Goal: Transaction & Acquisition: Purchase product/service

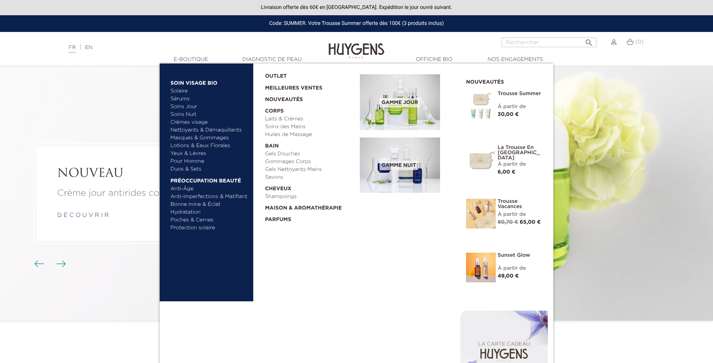
click at [223, 139] on body "Livraison offerte dès 60€ en France. Expédition le jour ouvré suivant. Code: SU…" at bounding box center [356, 181] width 713 height 363
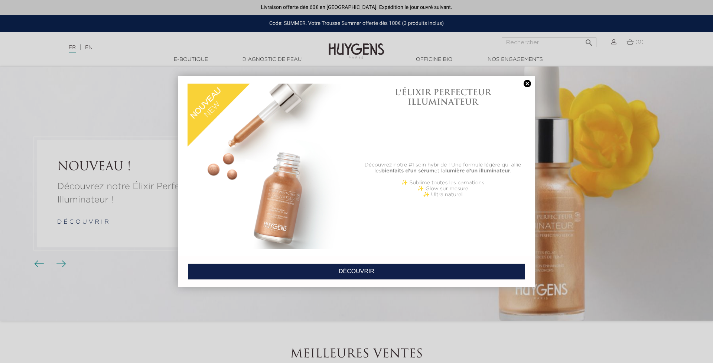
click at [532, 85] on link at bounding box center [527, 84] width 10 height 8
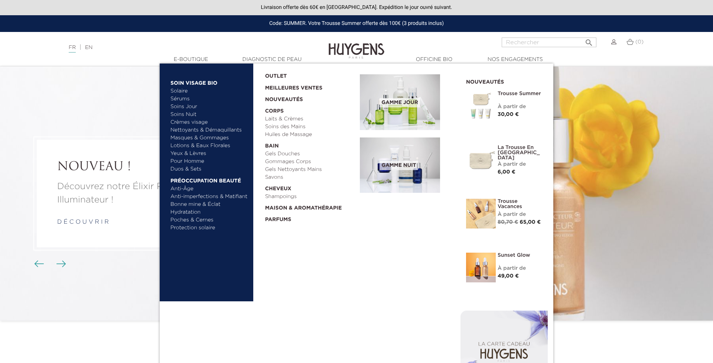
click at [204, 136] on link "Masques & Gommages" at bounding box center [209, 138] width 78 height 8
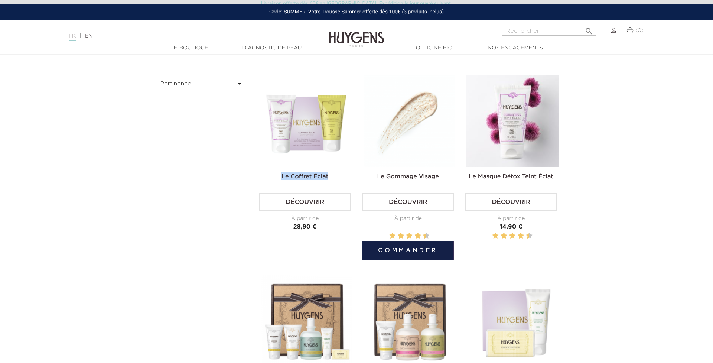
scroll to position [258, 0]
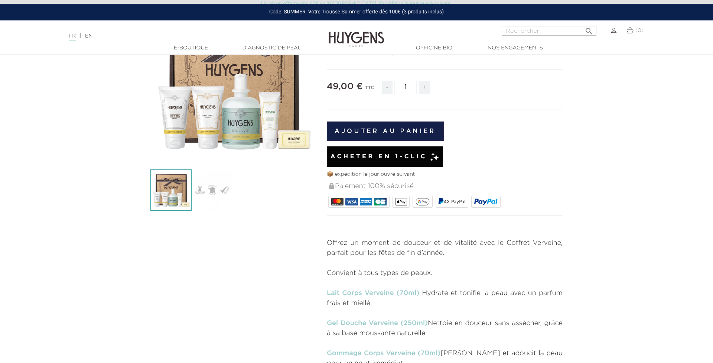
scroll to position [40, 0]
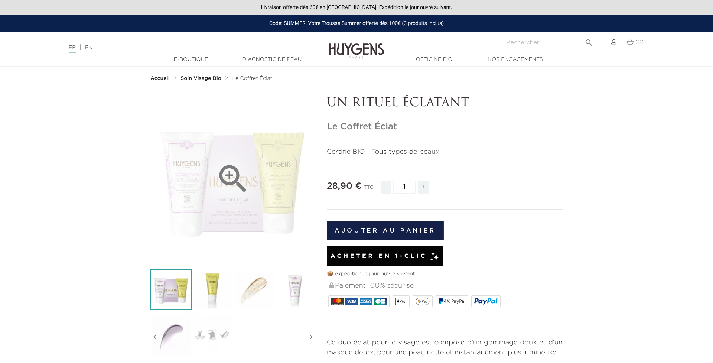
scroll to position [2, 0]
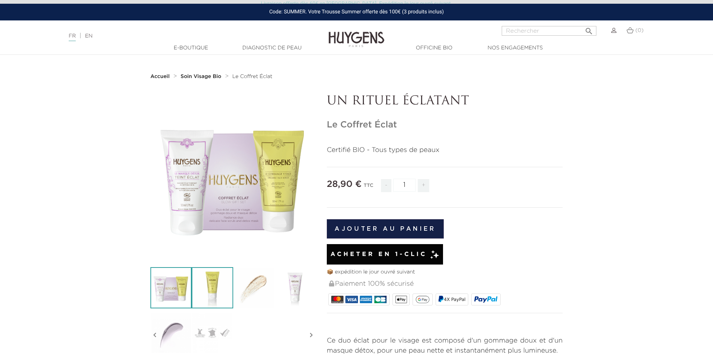
click at [220, 285] on img at bounding box center [212, 287] width 41 height 41
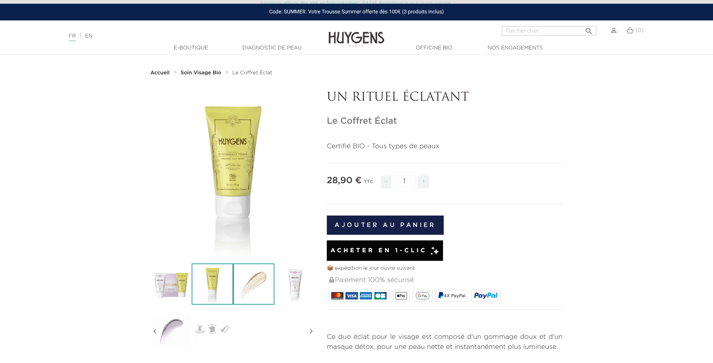
click at [240, 283] on img at bounding box center [253, 283] width 41 height 41
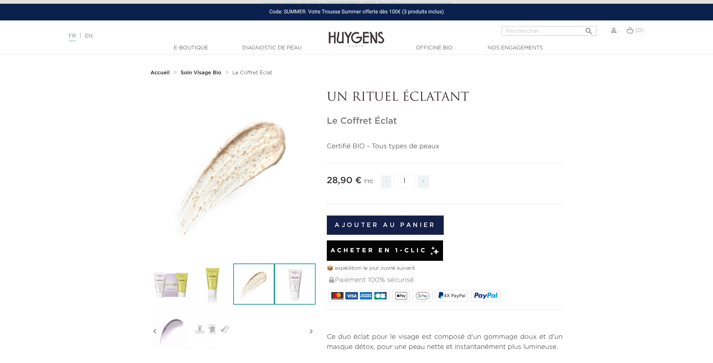
click at [296, 286] on img at bounding box center [295, 283] width 41 height 41
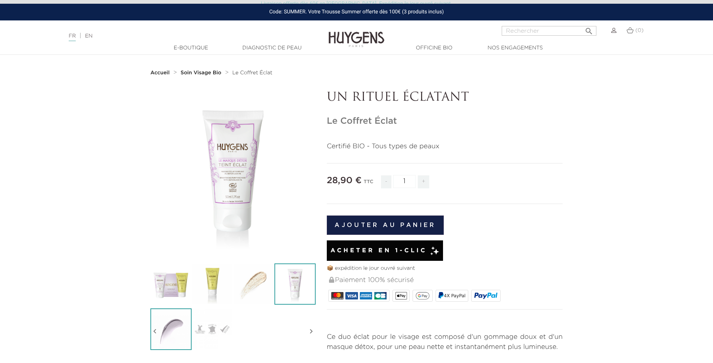
click at [183, 326] on img at bounding box center [170, 328] width 41 height 41
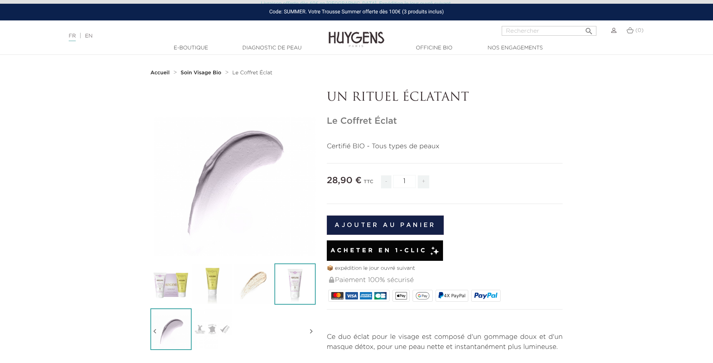
click at [311, 286] on img at bounding box center [295, 283] width 41 height 41
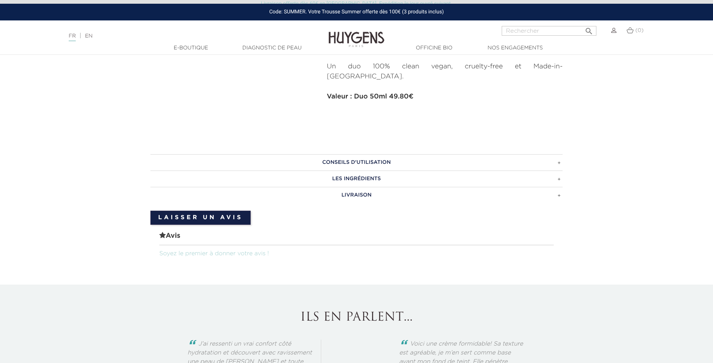
scroll to position [413, 0]
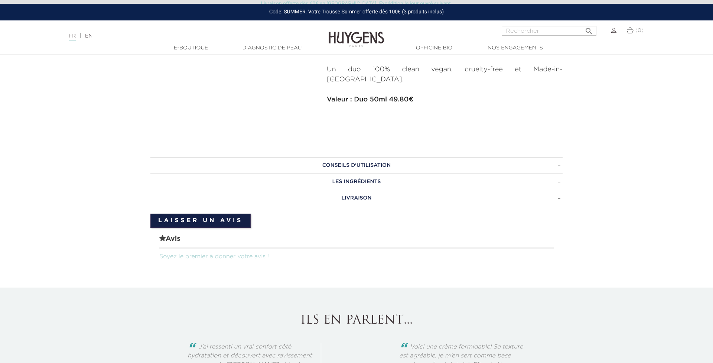
click at [559, 190] on h3 "LIVRAISON" at bounding box center [356, 198] width 412 height 16
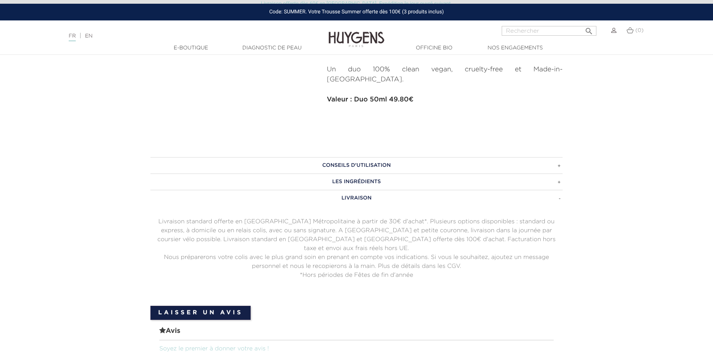
click at [558, 173] on h3 "LES INGRÉDIENTS" at bounding box center [356, 181] width 412 height 16
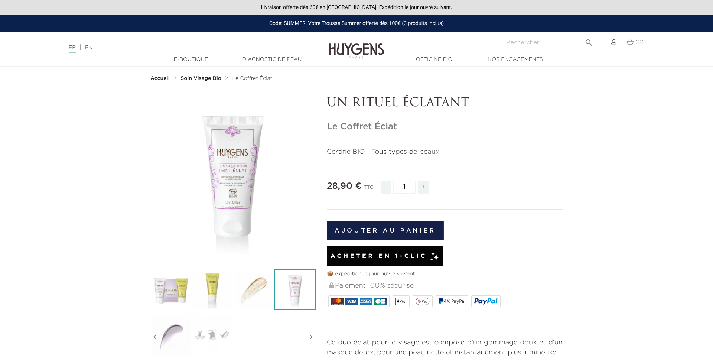
scroll to position [0, 0]
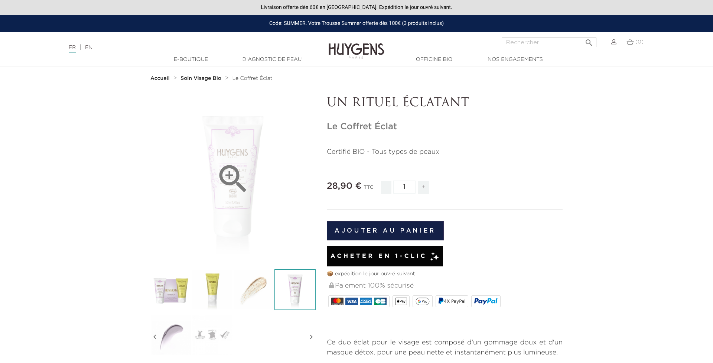
click at [227, 171] on icon "" at bounding box center [233, 178] width 37 height 37
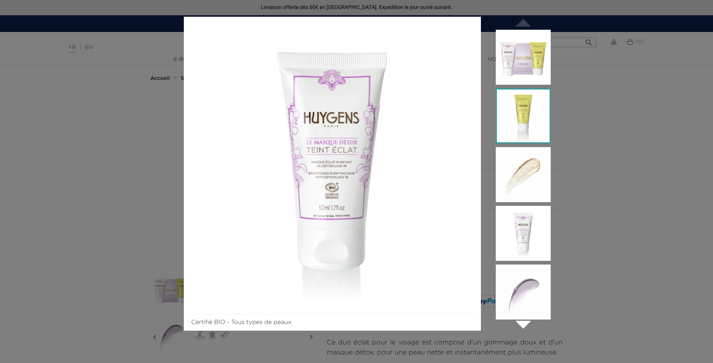
click at [503, 130] on img at bounding box center [523, 115] width 55 height 55
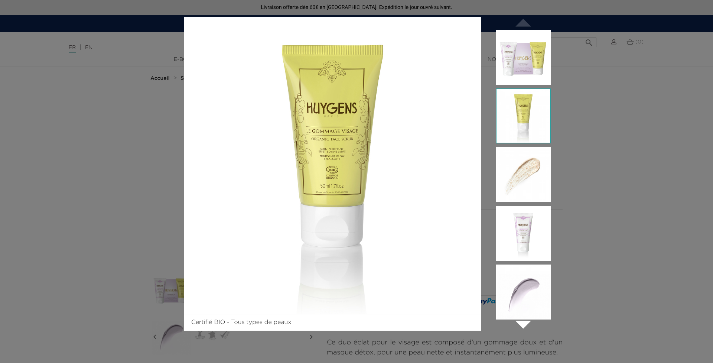
click at [567, 69] on div "Certifié BIO - Tous types de peaux  " at bounding box center [356, 181] width 713 height 363
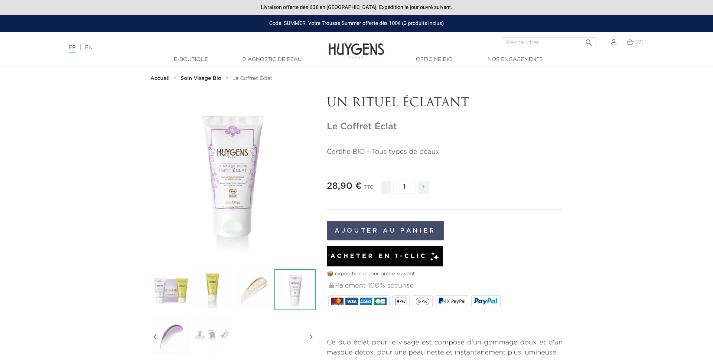
click at [360, 230] on button "Ajouter au panier" at bounding box center [385, 230] width 117 height 19
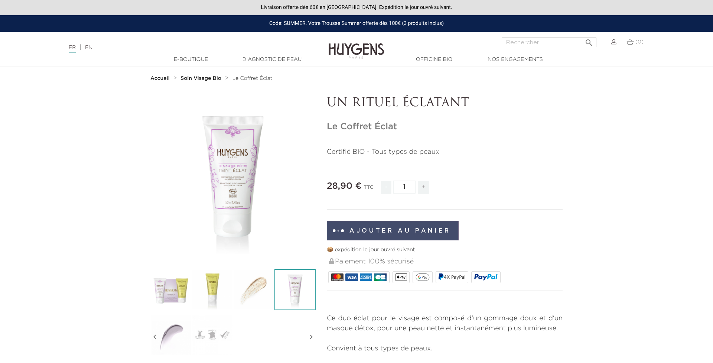
scroll to position [0, 0]
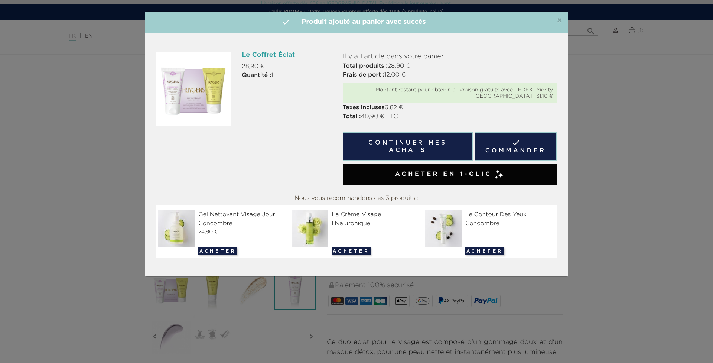
click at [478, 218] on div "Le Contour Des Yeux Concombre" at bounding box center [490, 219] width 130 height 18
click at [477, 213] on div "Le Contour Des Yeux Concombre" at bounding box center [490, 219] width 130 height 18
click at [447, 229] on img at bounding box center [444, 228] width 39 height 36
click at [485, 251] on button "Acheter" at bounding box center [484, 251] width 39 height 8
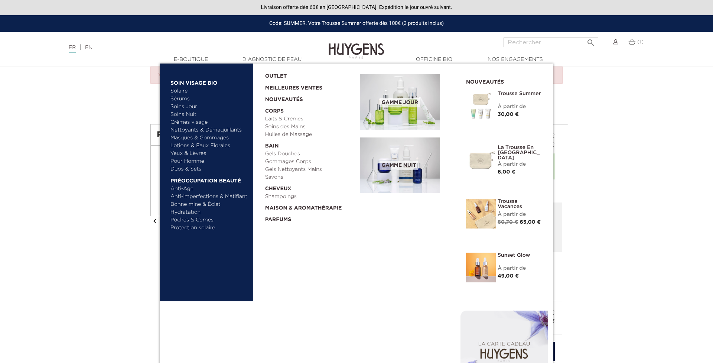
click at [196, 156] on link "Yeux & Lèvres" at bounding box center [209, 154] width 78 height 8
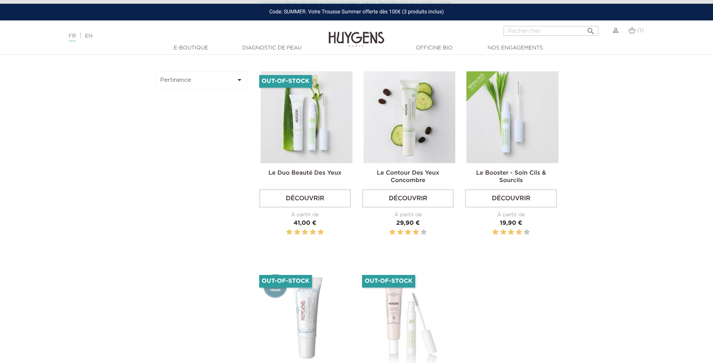
scroll to position [253, 0]
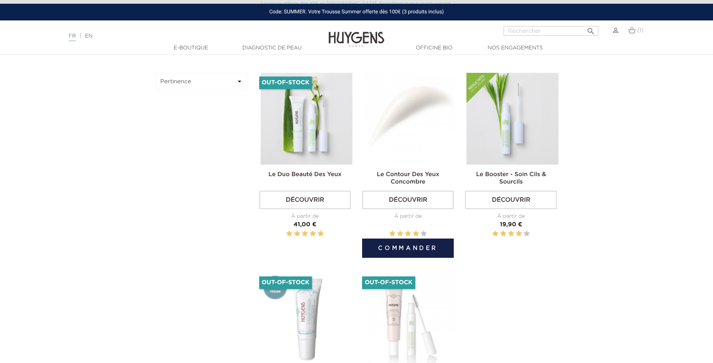
click at [426, 166] on div "Le Contour Des Yeux Concombre Découvrir À partir de Prix 29,90 €" at bounding box center [408, 163] width 92 height 181
click at [409, 137] on img at bounding box center [410, 119] width 92 height 92
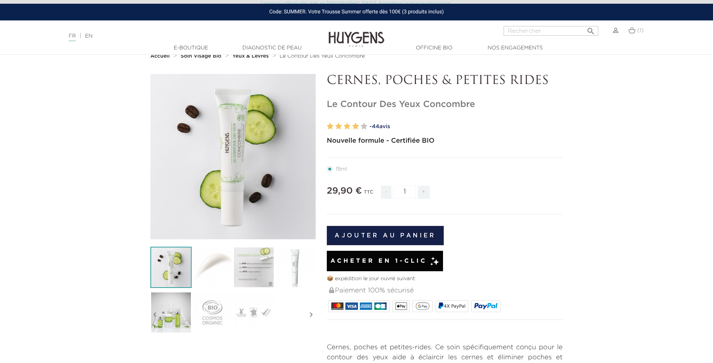
scroll to position [27, 0]
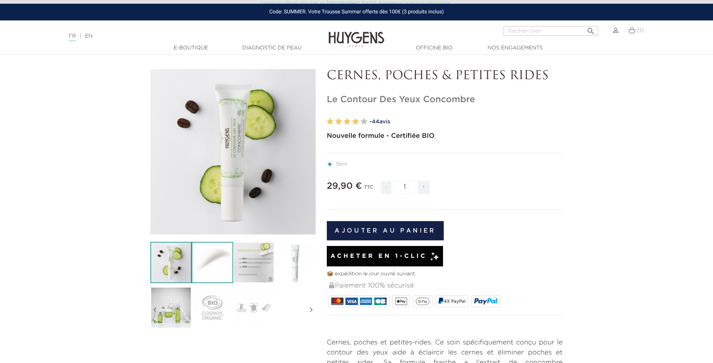
click at [221, 262] on img at bounding box center [212, 262] width 41 height 41
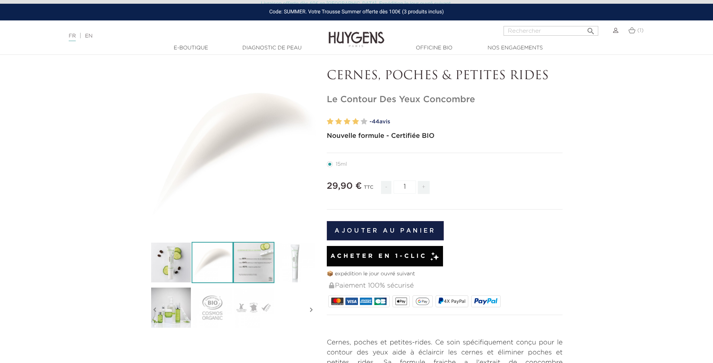
click at [244, 261] on img at bounding box center [253, 262] width 41 height 41
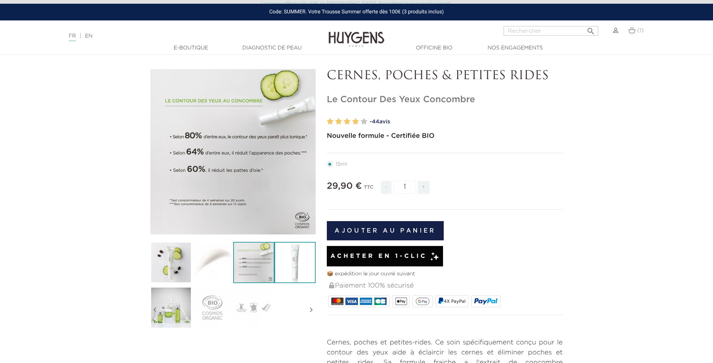
click at [288, 263] on img at bounding box center [295, 262] width 41 height 41
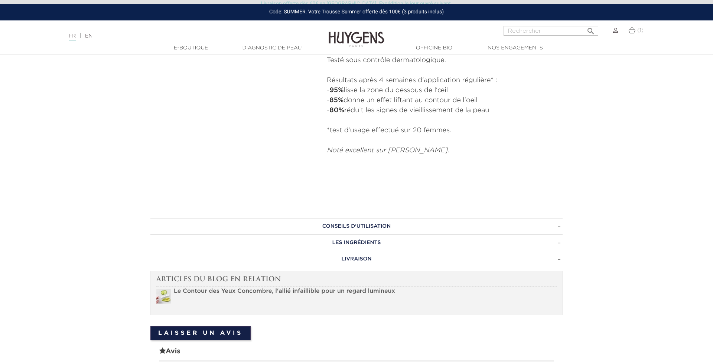
scroll to position [420, 0]
click at [554, 225] on h3 "CONSEILS D'UTILISATION" at bounding box center [356, 225] width 412 height 16
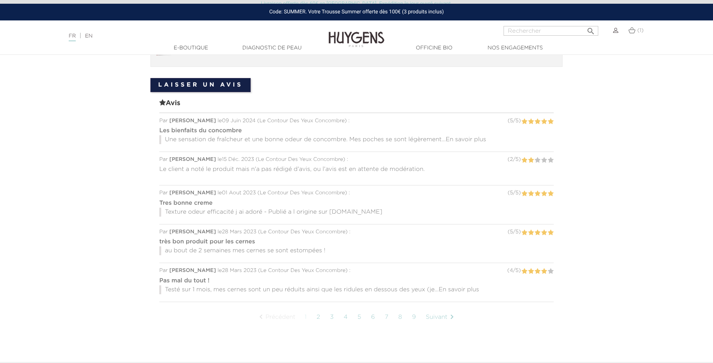
scroll to position [742, 0]
click at [314, 317] on link "2" at bounding box center [319, 317] width 12 height 19
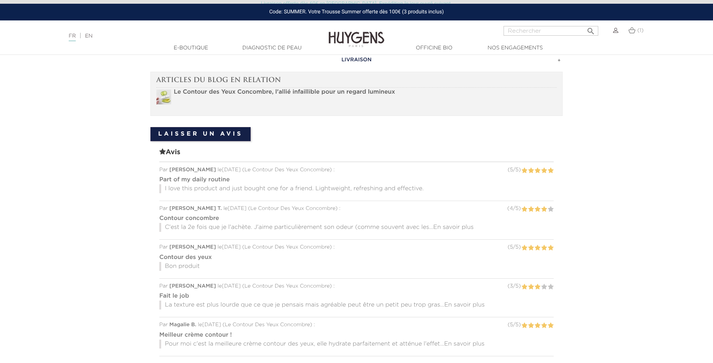
scroll to position [619, 0]
click at [467, 228] on span "En savoir plus" at bounding box center [453, 227] width 40 height 6
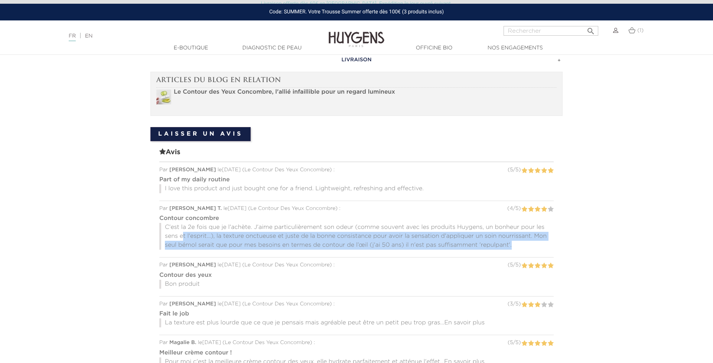
drag, startPoint x: 197, startPoint y: 233, endPoint x: 394, endPoint y: 249, distance: 198.3
click at [394, 249] on div "Contour concombre C'est la 2e fois que je l'achète. J'aime particulièrement son…" at bounding box center [356, 231] width 394 height 39
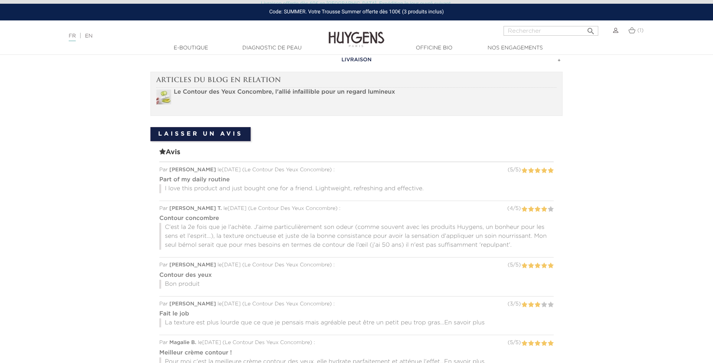
click at [261, 233] on p "C'est la 2e fois que je l'achète. J'aime particulièrement son odeur (comme souv…" at bounding box center [356, 236] width 394 height 27
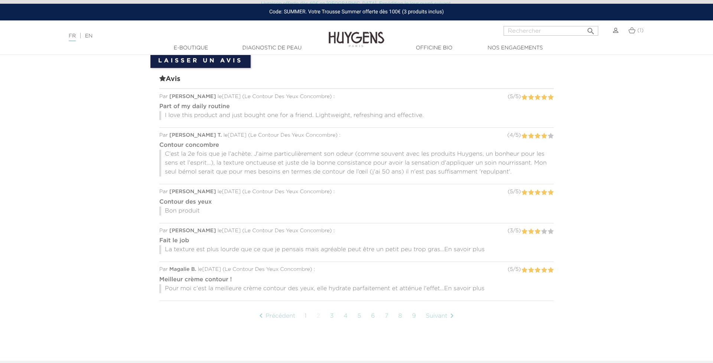
scroll to position [692, 0]
click at [457, 287] on span "En savoir plus" at bounding box center [464, 289] width 40 height 6
click at [334, 316] on link "3" at bounding box center [333, 325] width 12 height 19
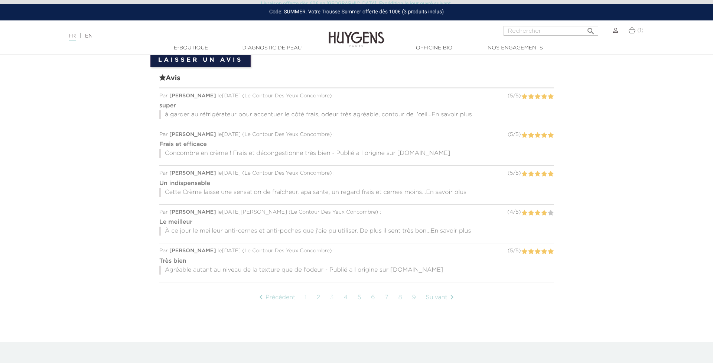
scroll to position [693, 0]
click at [468, 230] on span "En savoir plus" at bounding box center [451, 231] width 40 height 6
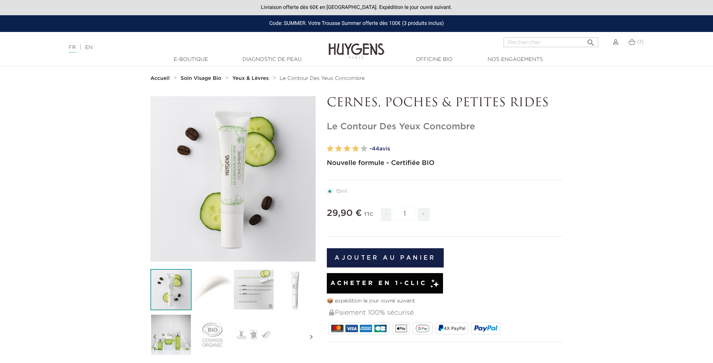
scroll to position [0, 0]
click at [411, 253] on button "Ajouter au panier" at bounding box center [385, 257] width 117 height 19
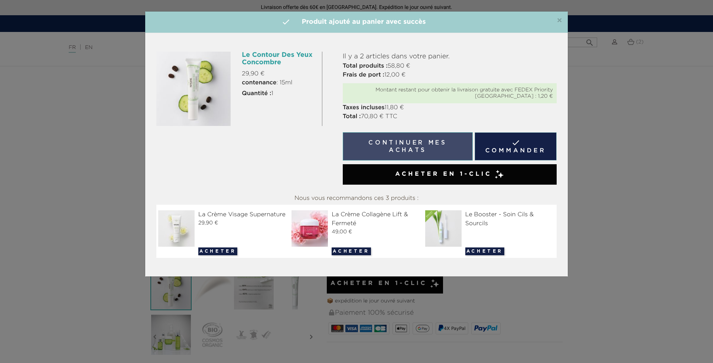
click at [414, 152] on button "Continuer mes achats" at bounding box center [408, 146] width 130 height 28
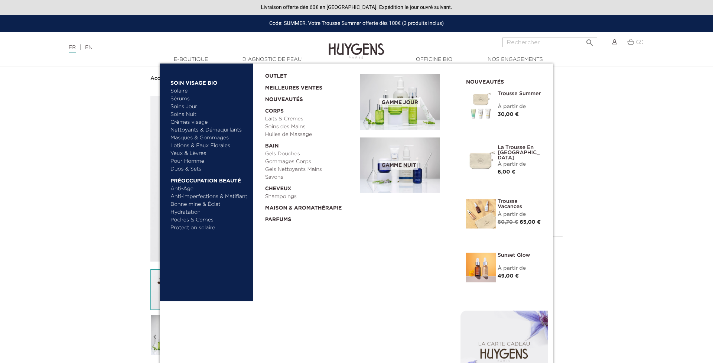
click at [209, 136] on link "Masques & Gommages" at bounding box center [209, 138] width 78 height 8
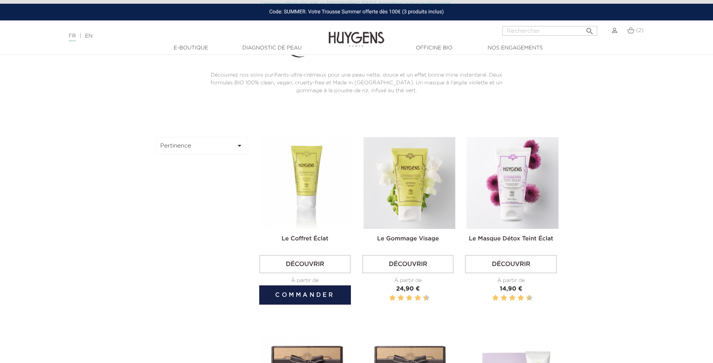
scroll to position [202, 0]
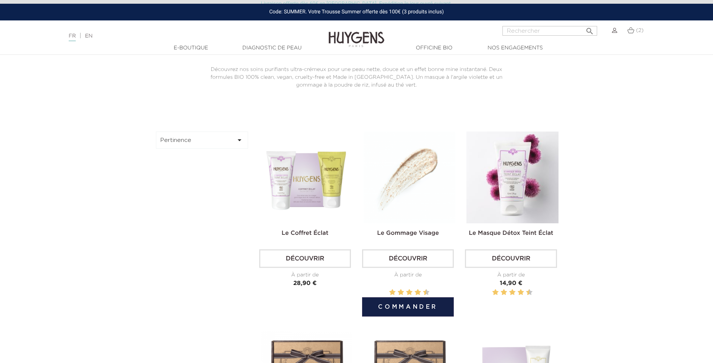
click at [390, 213] on img at bounding box center [410, 177] width 92 height 92
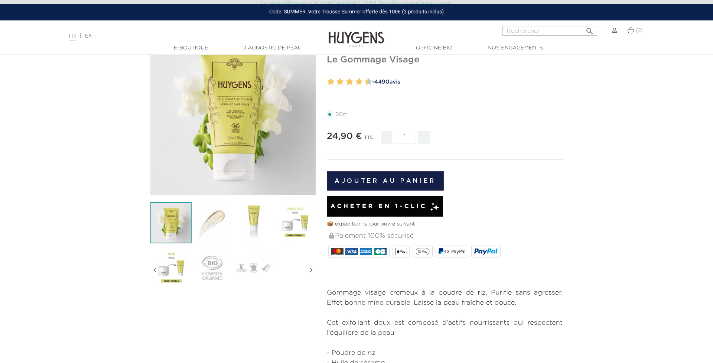
scroll to position [68, 0]
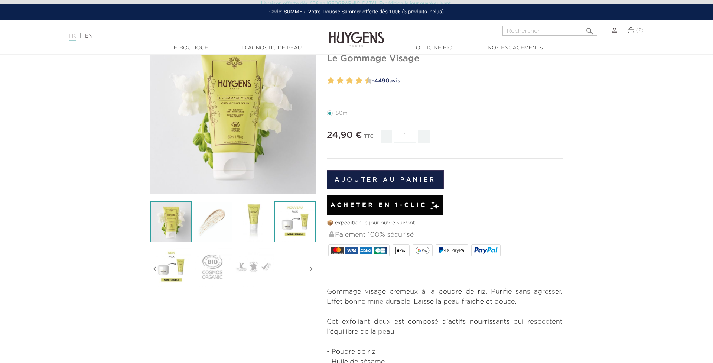
click at [293, 235] on img at bounding box center [295, 221] width 41 height 41
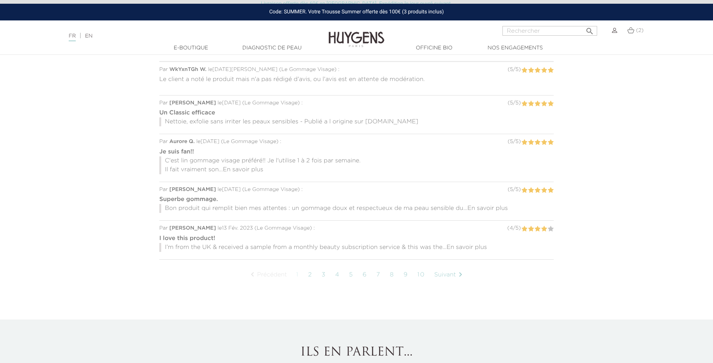
scroll to position [596, 0]
click at [253, 172] on span "En savoir plus" at bounding box center [243, 172] width 40 height 6
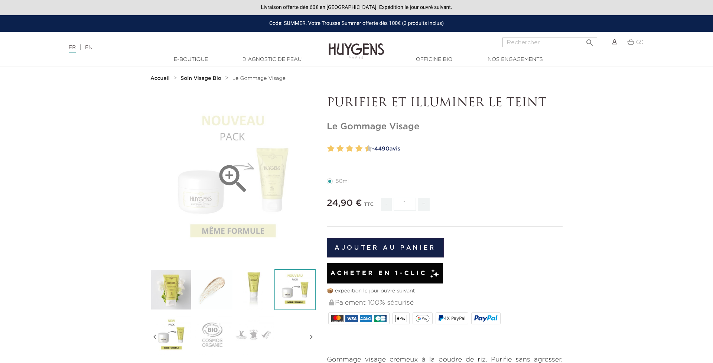
scroll to position [0, 0]
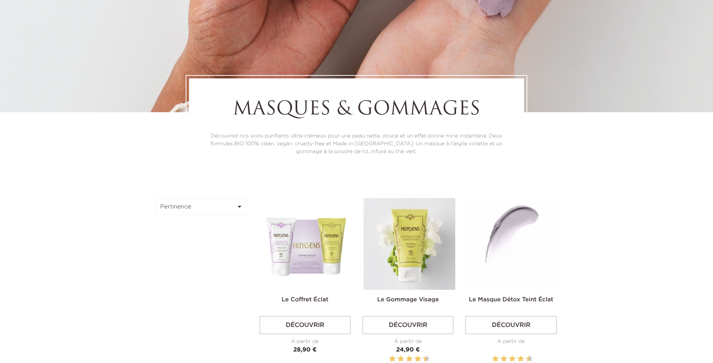
click at [544, 252] on img at bounding box center [513, 244] width 92 height 92
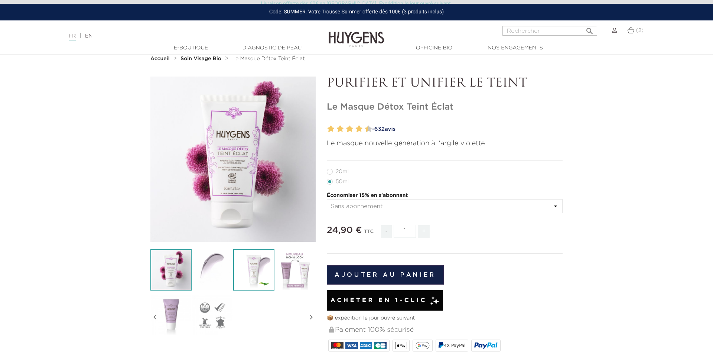
scroll to position [20, 0]
click at [283, 267] on img at bounding box center [295, 269] width 41 height 41
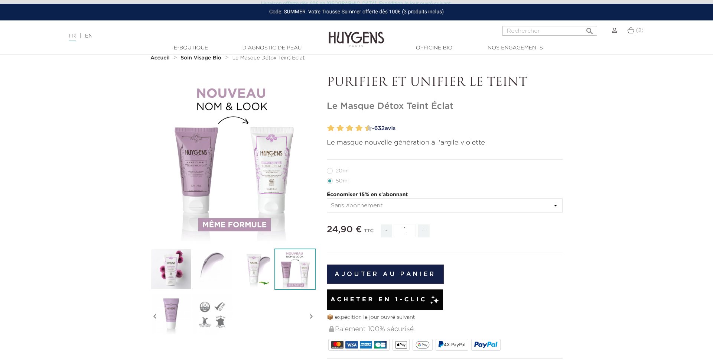
scroll to position [20, 0]
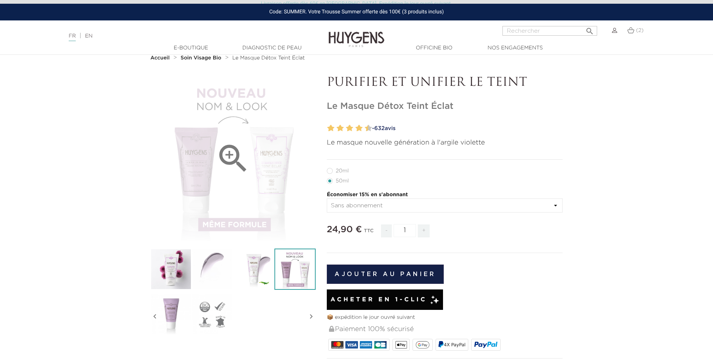
click at [198, 175] on div "" at bounding box center [232, 158] width 165 height 165
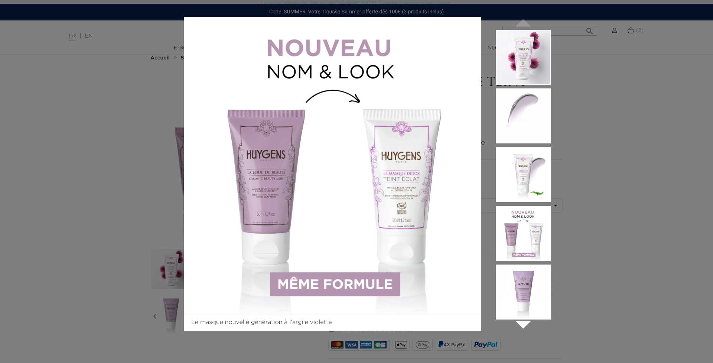
click at [172, 181] on div "Le masque nouvelle génération à l'argile violette  " at bounding box center [356, 181] width 713 height 363
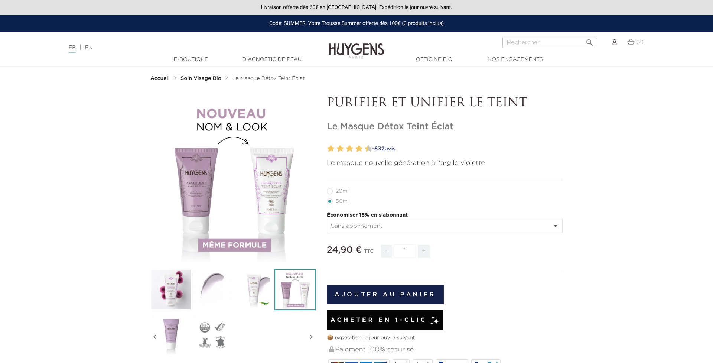
scroll to position [0, 0]
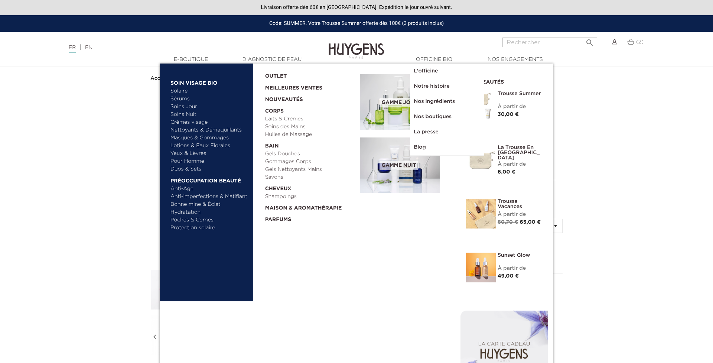
click at [207, 222] on link "Poches & Cernes" at bounding box center [209, 220] width 78 height 8
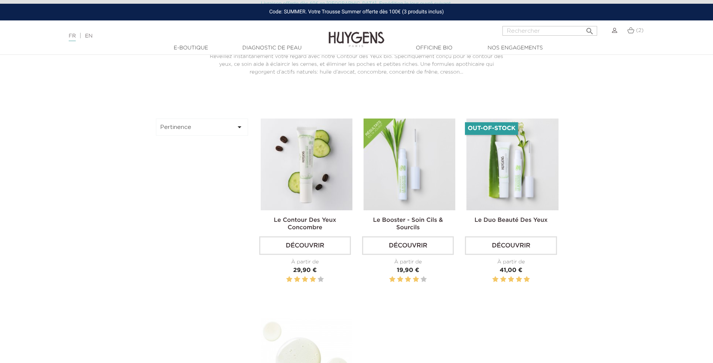
scroll to position [202, 0]
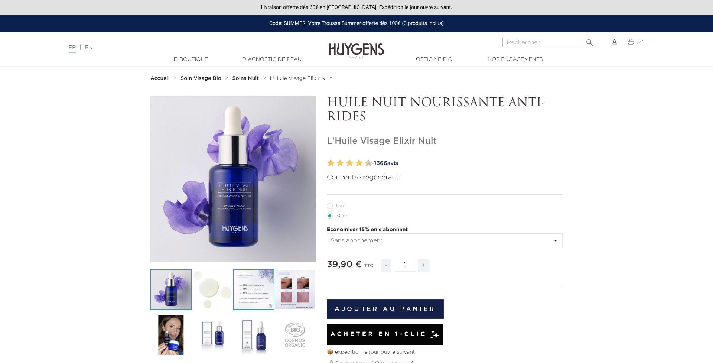
click at [235, 277] on img at bounding box center [253, 289] width 41 height 41
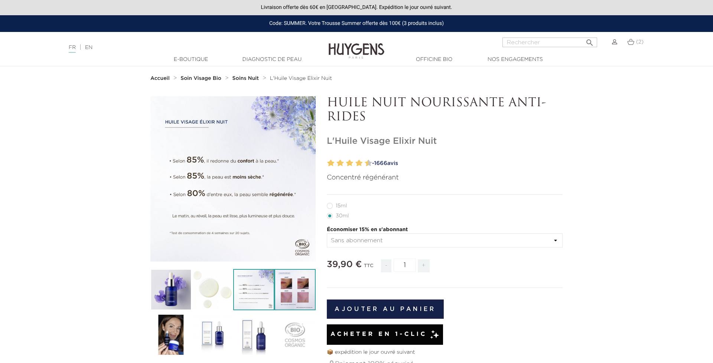
click at [284, 285] on img at bounding box center [295, 289] width 41 height 41
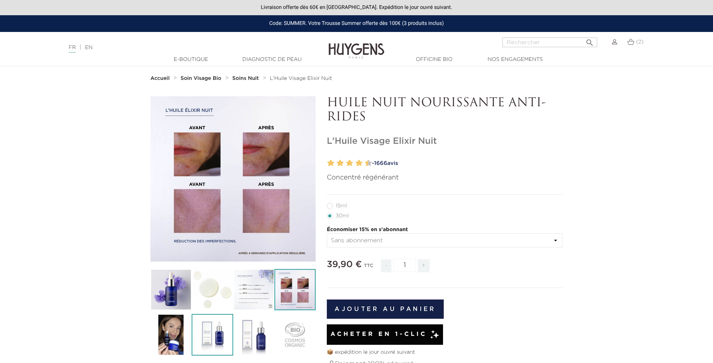
click at [217, 328] on img at bounding box center [212, 334] width 41 height 41
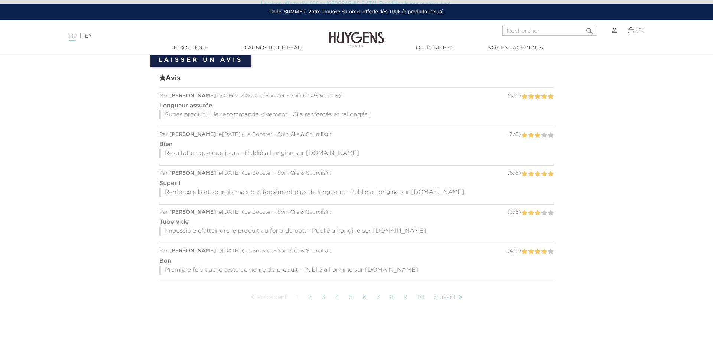
scroll to position [571, 0]
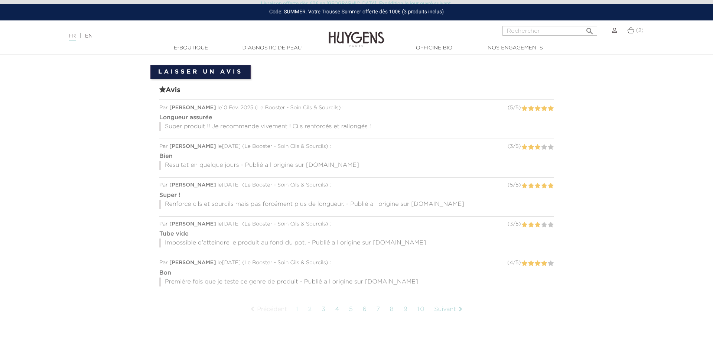
click at [312, 307] on link "2" at bounding box center [311, 309] width 12 height 19
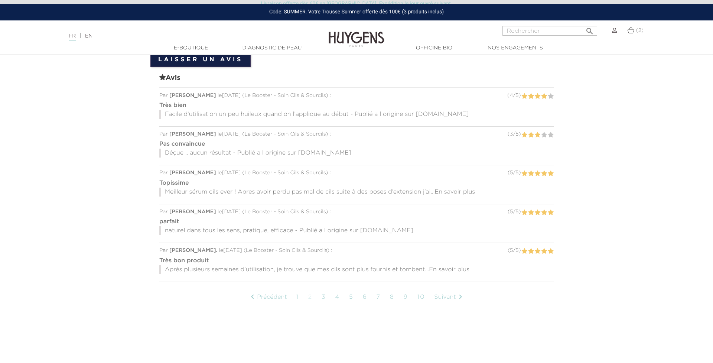
click at [455, 192] on span "En savoir plus" at bounding box center [455, 192] width 40 height 6
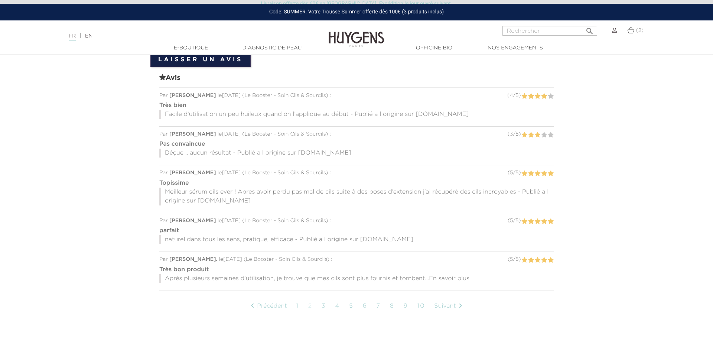
click at [466, 279] on span "En savoir plus" at bounding box center [449, 279] width 40 height 6
click at [337, 318] on link "4" at bounding box center [338, 315] width 12 height 19
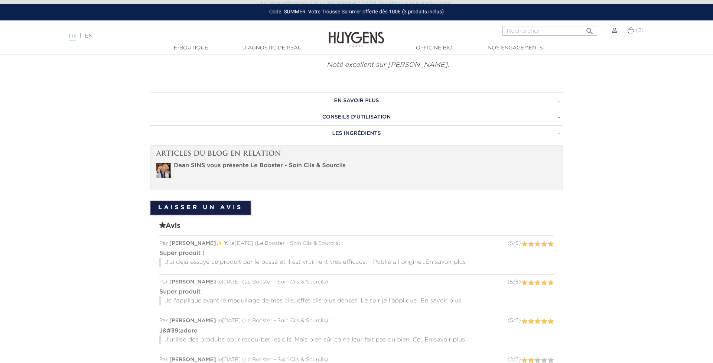
scroll to position [436, 0]
click at [443, 298] on span "En savoir plus" at bounding box center [441, 300] width 40 height 6
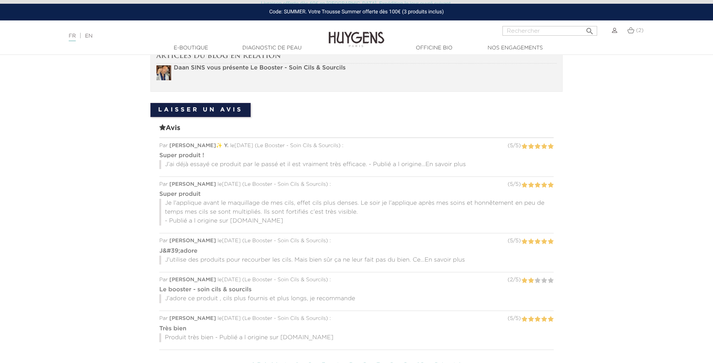
scroll to position [536, 0]
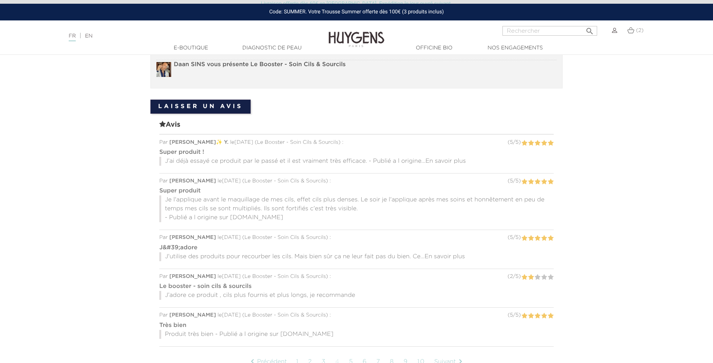
click at [461, 254] on span "En savoir plus" at bounding box center [445, 257] width 40 height 6
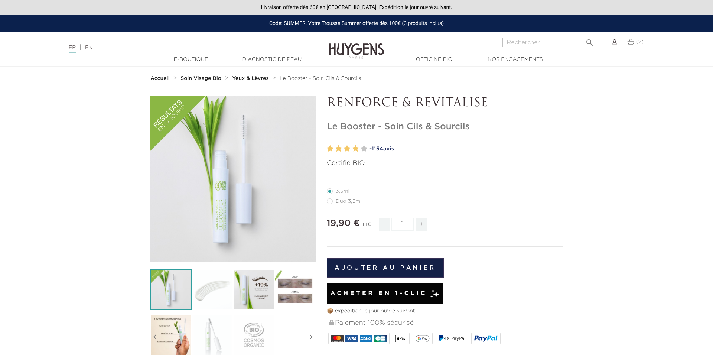
scroll to position [0, 0]
click at [630, 43] on img at bounding box center [630, 42] width 7 height 6
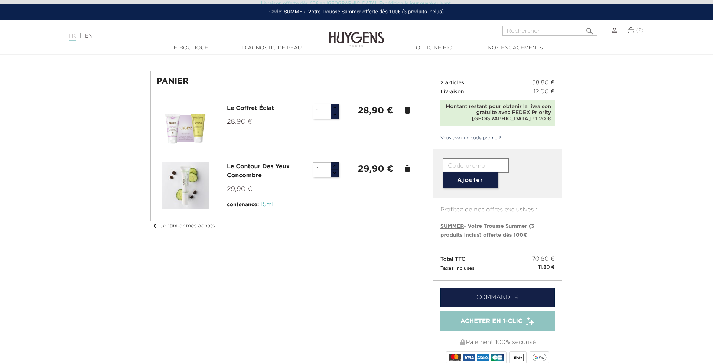
scroll to position [23, 0]
click at [494, 237] on span "SUMMER - Votre Trousse Summer (3 produits inclus) offerte dès 100€" at bounding box center [488, 230] width 94 height 14
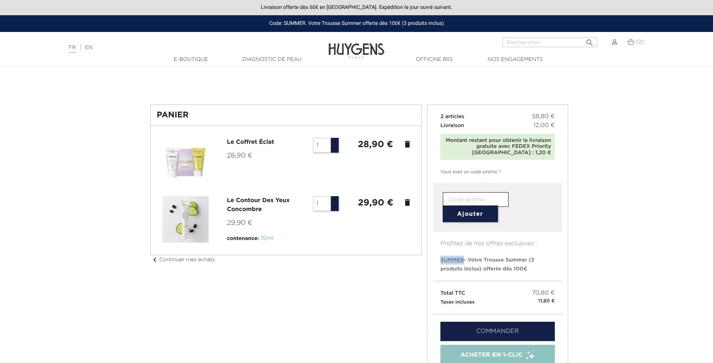
scroll to position [0, 0]
click at [407, 204] on icon "delete" at bounding box center [407, 202] width 9 height 9
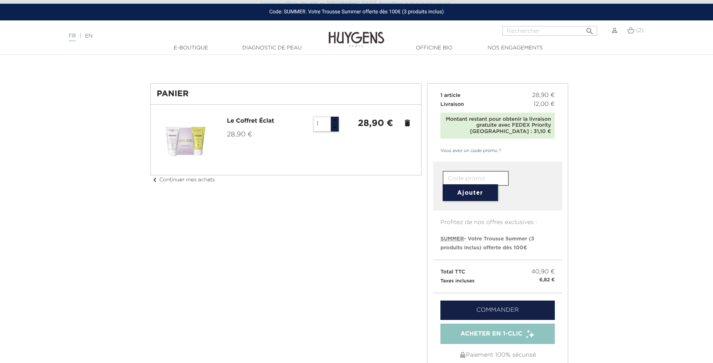
scroll to position [3, 0]
